Goal: Task Accomplishment & Management: Manage account settings

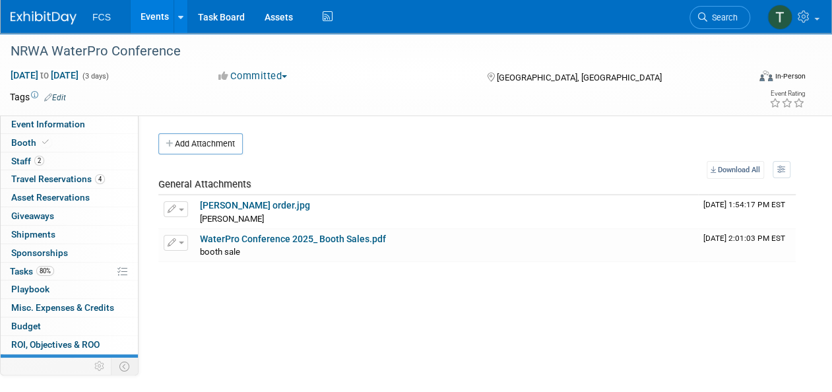
scroll to position [30, 0]
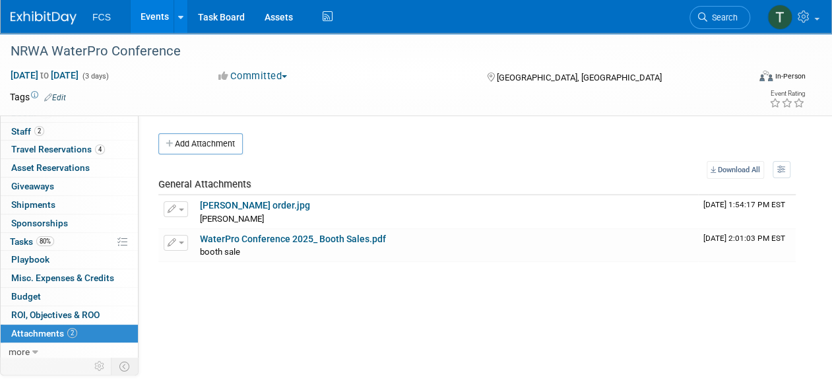
click at [47, 16] on img at bounding box center [44, 17] width 66 height 13
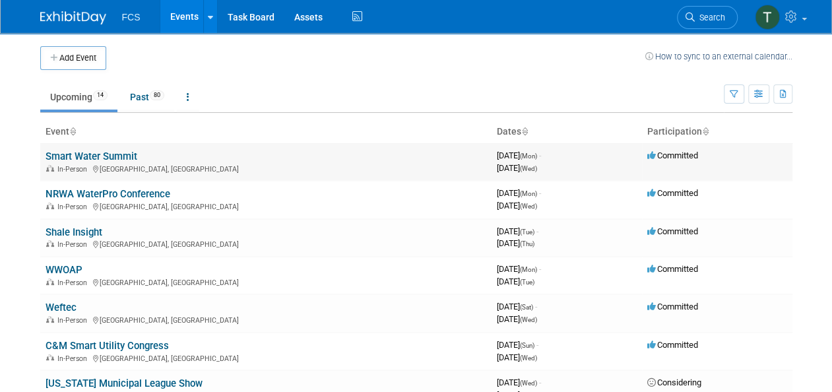
click at [75, 151] on link "Smart Water Summit" at bounding box center [92, 156] width 92 height 12
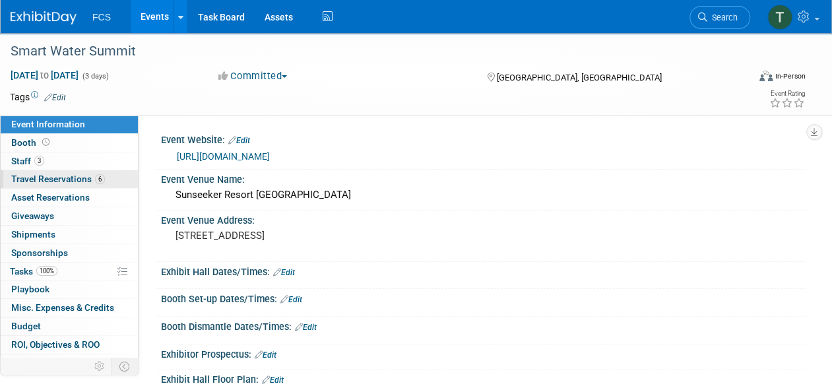
click at [42, 178] on span "Travel Reservations 6" at bounding box center [58, 178] width 94 height 11
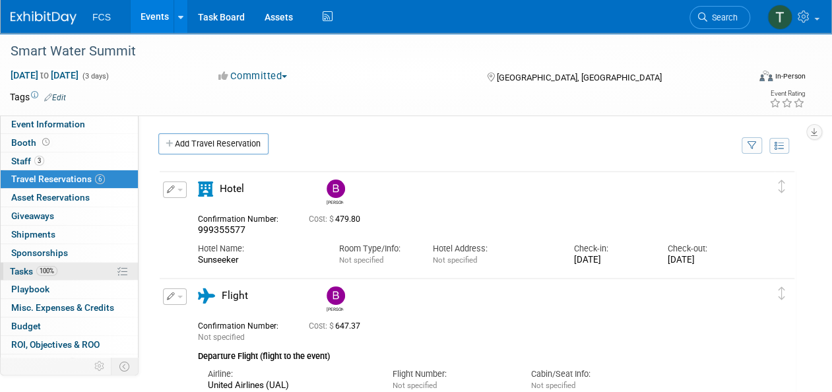
click at [28, 268] on span "Tasks 100%" at bounding box center [33, 271] width 47 height 11
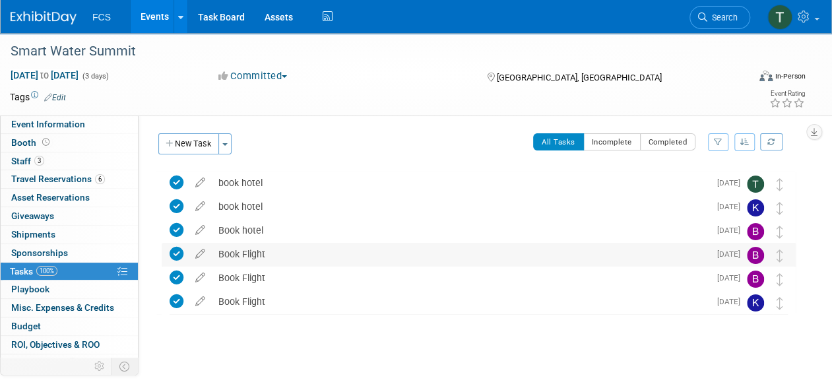
click at [242, 248] on div "Book Flight" at bounding box center [460, 254] width 497 height 22
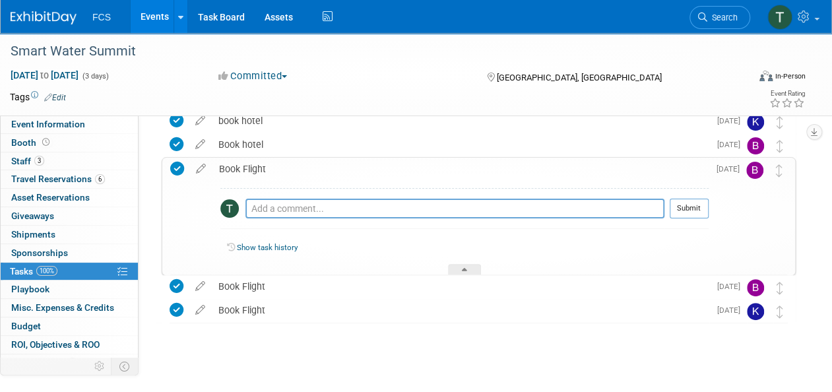
scroll to position [96, 0]
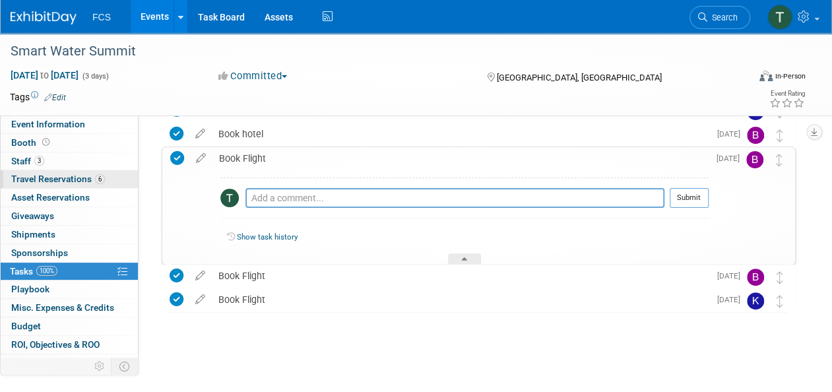
click at [35, 175] on span "Travel Reservations 6" at bounding box center [58, 178] width 94 height 11
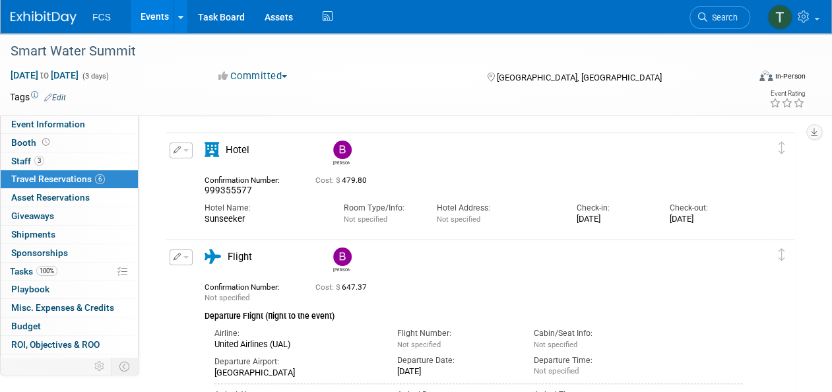
scroll to position [0, 0]
